Goal: Use online tool/utility: Utilize a website feature to perform a specific function

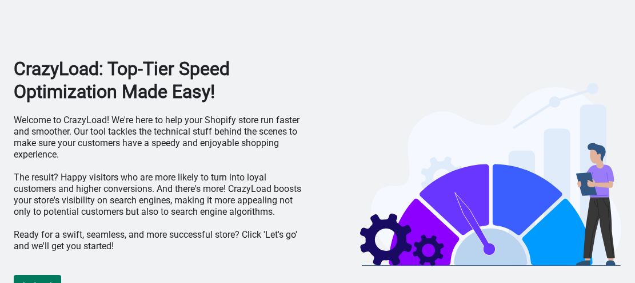
scroll to position [17, 0]
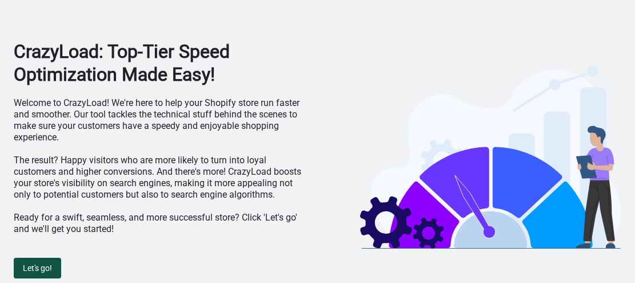
click at [59, 272] on button "Let's go!" at bounding box center [37, 267] width 47 height 21
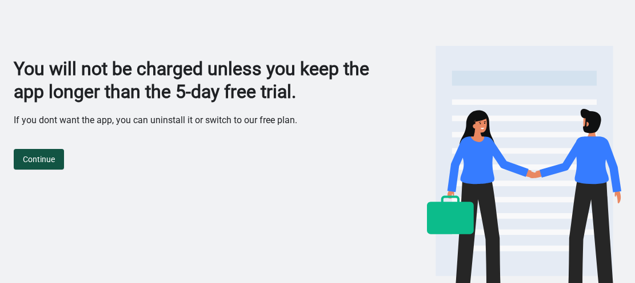
click at [43, 151] on button "Continue" at bounding box center [39, 159] width 50 height 21
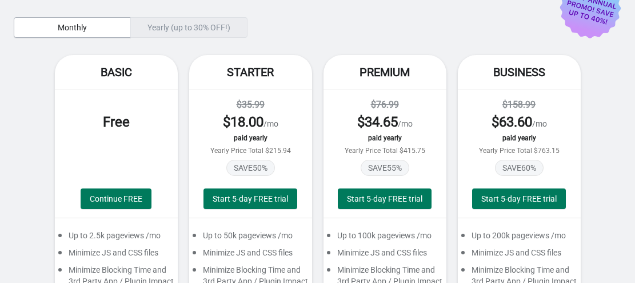
scroll to position [52, 0]
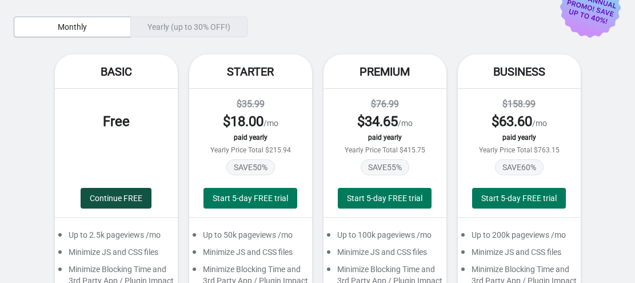
click at [93, 197] on span "Continue FREE" at bounding box center [116, 197] width 53 height 9
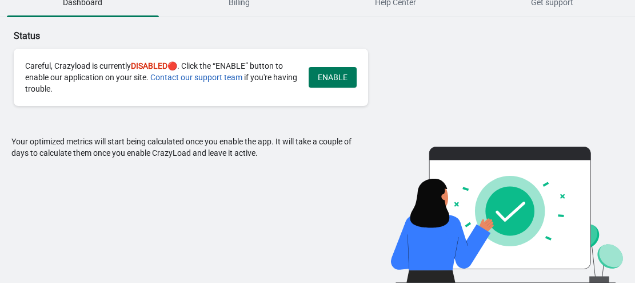
scroll to position [13, 0]
click at [319, 74] on span "ENABLE" at bounding box center [333, 77] width 30 height 9
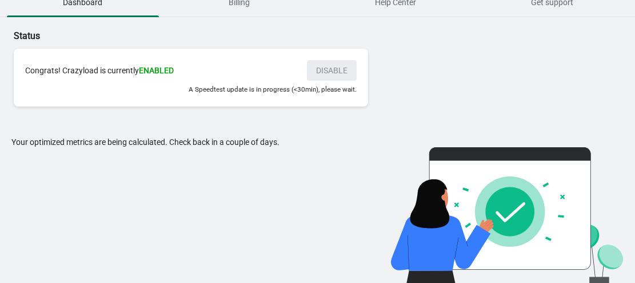
scroll to position [0, 0]
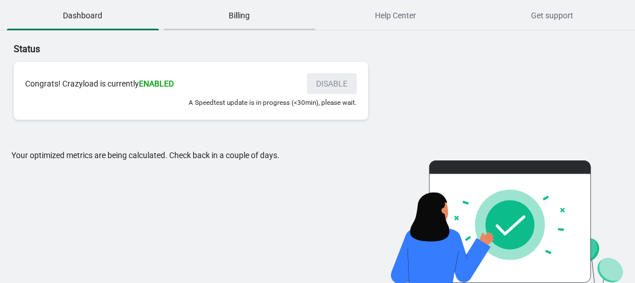
click at [243, 28] on button "Billing" at bounding box center [239, 16] width 157 height 30
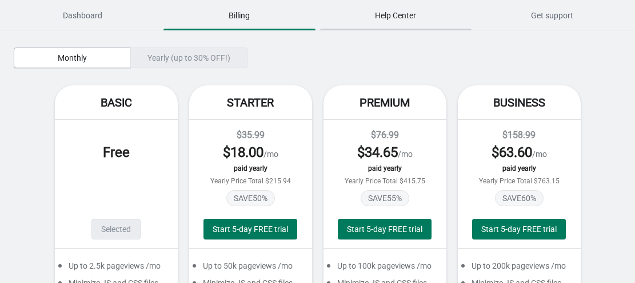
click at [411, 11] on span "Help Center" at bounding box center [396, 15] width 152 height 21
click at [528, 4] on button "Get support" at bounding box center [552, 16] width 157 height 30
click at [79, 14] on span "Dashboard" at bounding box center [83, 15] width 152 height 21
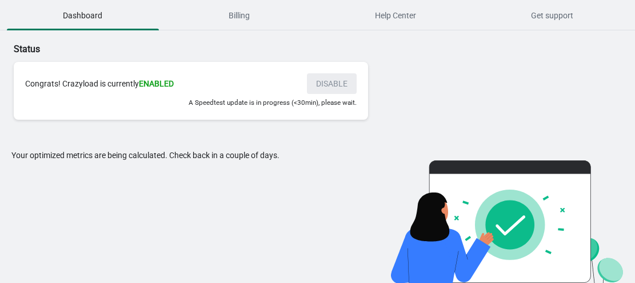
scroll to position [13, 0]
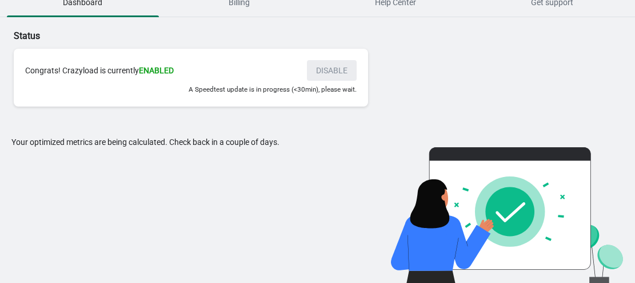
click at [308, 110] on div "Status Congrats! Crazyload is currently ENABLED DISABLE A Speedtest update is i…" at bounding box center [233, 64] width 438 height 94
click at [153, 49] on div "Congrats! Crazyload is currently ENABLED DISABLE A Speedtest update is in progr…" at bounding box center [191, 78] width 355 height 58
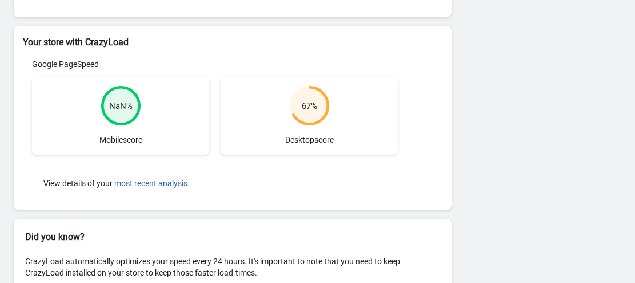
scroll to position [342, 0]
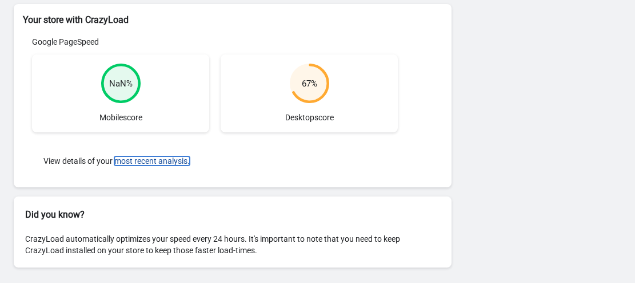
click at [155, 160] on button "most recent analysis." at bounding box center [151, 160] width 75 height 9
click at [261, 111] on div "67 % Desktop score" at bounding box center [309, 93] width 177 height 78
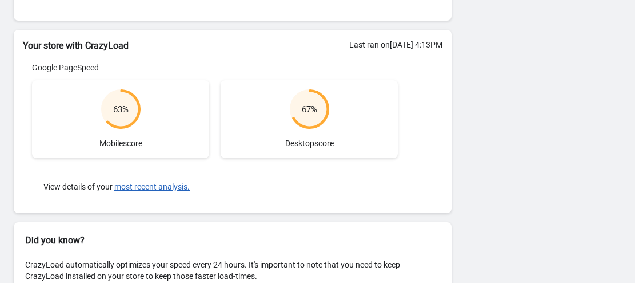
scroll to position [328, 0]
